Goal: Register for event/course

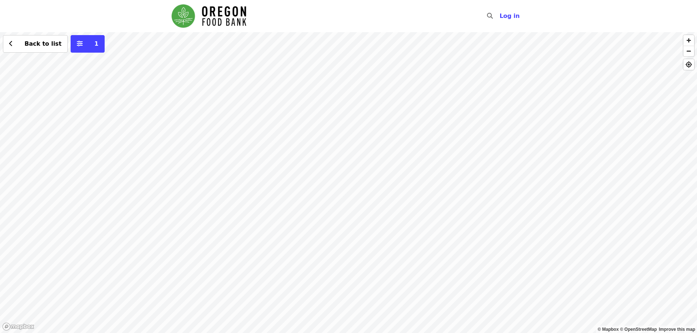
click at [278, 68] on div "Back to list 1" at bounding box center [348, 182] width 697 height 301
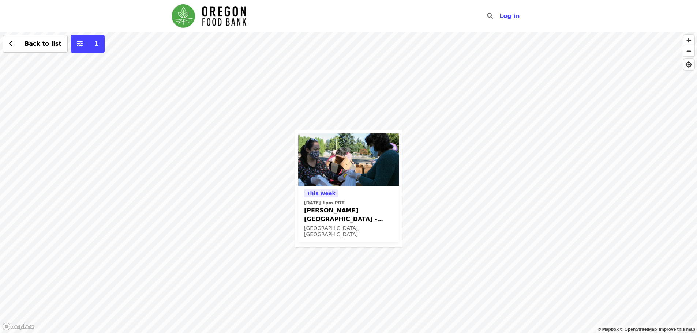
click at [333, 213] on span "[PERSON_NAME][GEOGRAPHIC_DATA] - Free Food Market (16+)" at bounding box center [348, 215] width 89 height 18
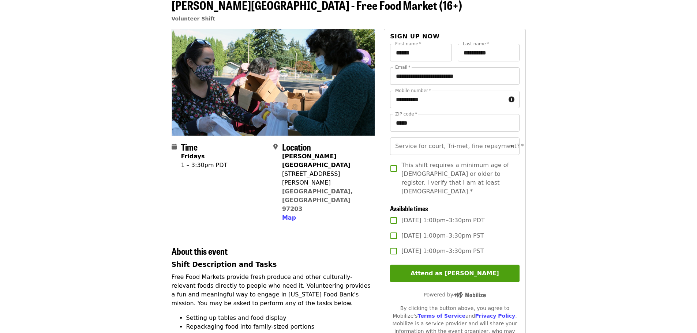
scroll to position [73, 0]
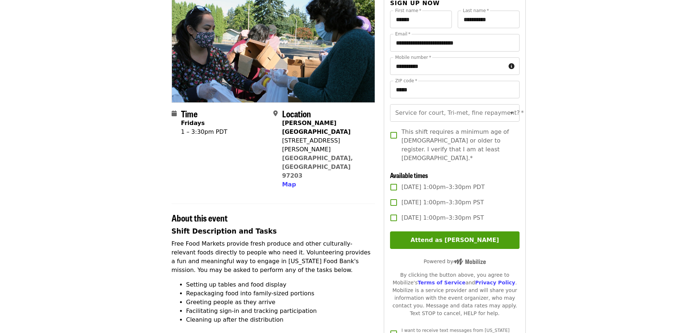
click at [441, 183] on span "[DATE] 1:00pm–3:30pm PDT" at bounding box center [442, 187] width 83 height 9
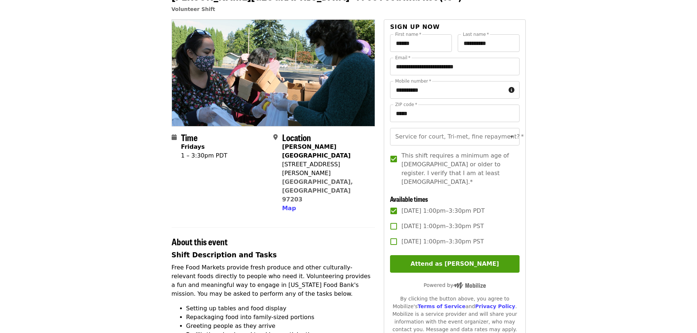
scroll to position [37, 0]
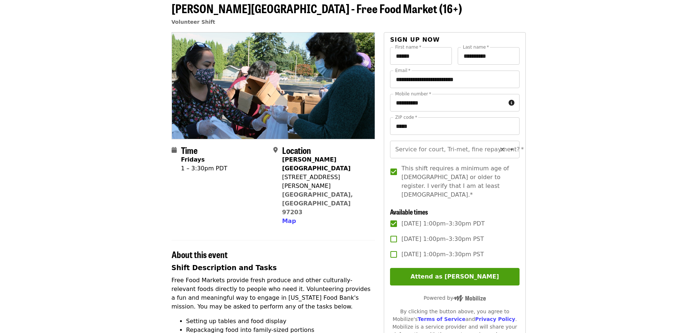
click at [498, 148] on icon "Clear" at bounding box center [501, 149] width 7 height 7
click at [507, 148] on icon "Open" at bounding box center [511, 149] width 9 height 9
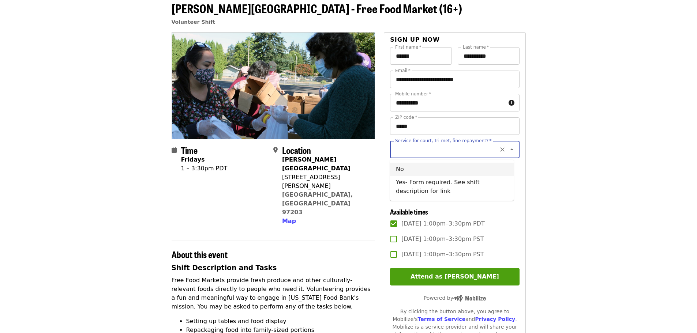
click at [423, 170] on li "No" at bounding box center [452, 169] width 124 height 13
type input "**"
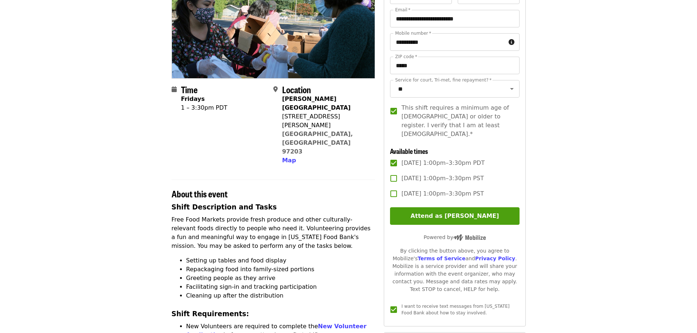
scroll to position [110, 0]
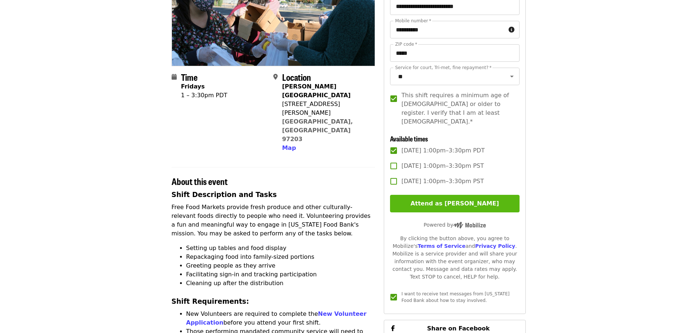
click at [448, 203] on button "Attend as [PERSON_NAME]" at bounding box center [454, 204] width 129 height 18
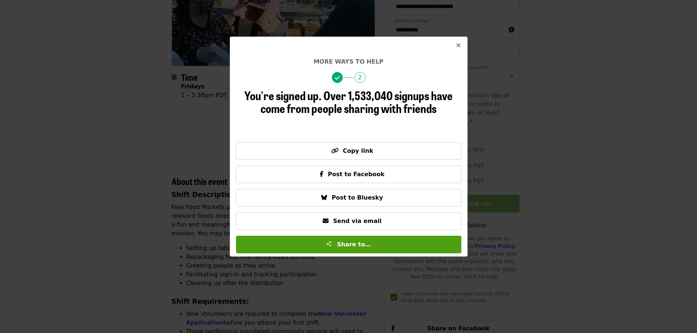
click at [456, 43] on icon "times icon" at bounding box center [458, 45] width 4 height 7
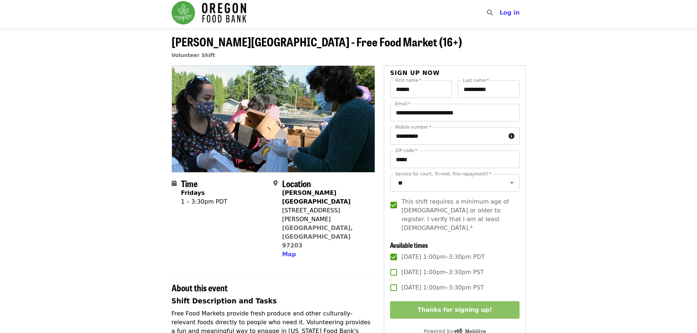
scroll to position [0, 0]
